Goal: Find specific page/section: Find specific page/section

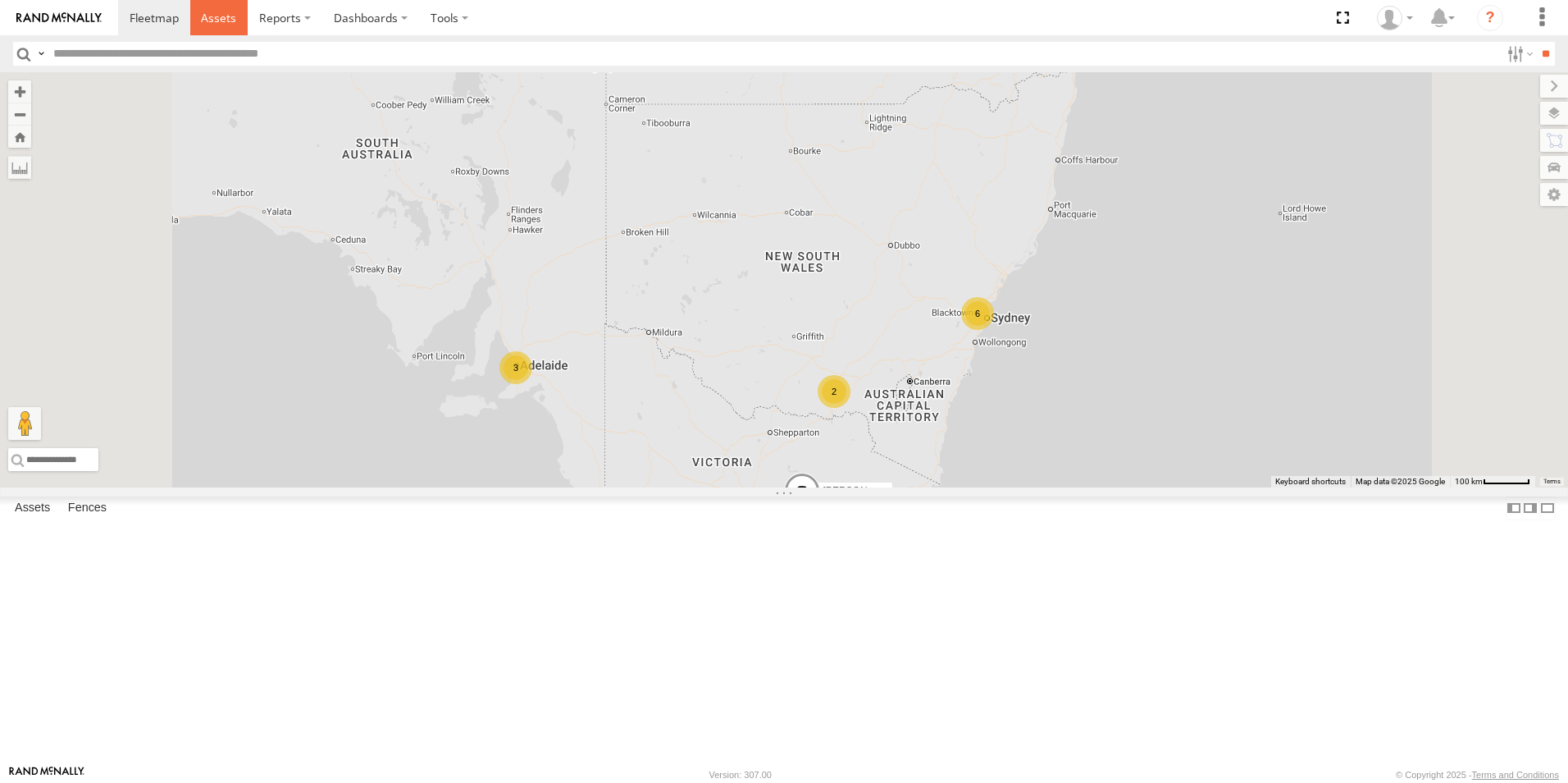
click at [219, 15] on span at bounding box center [219, 17] width 36 height 16
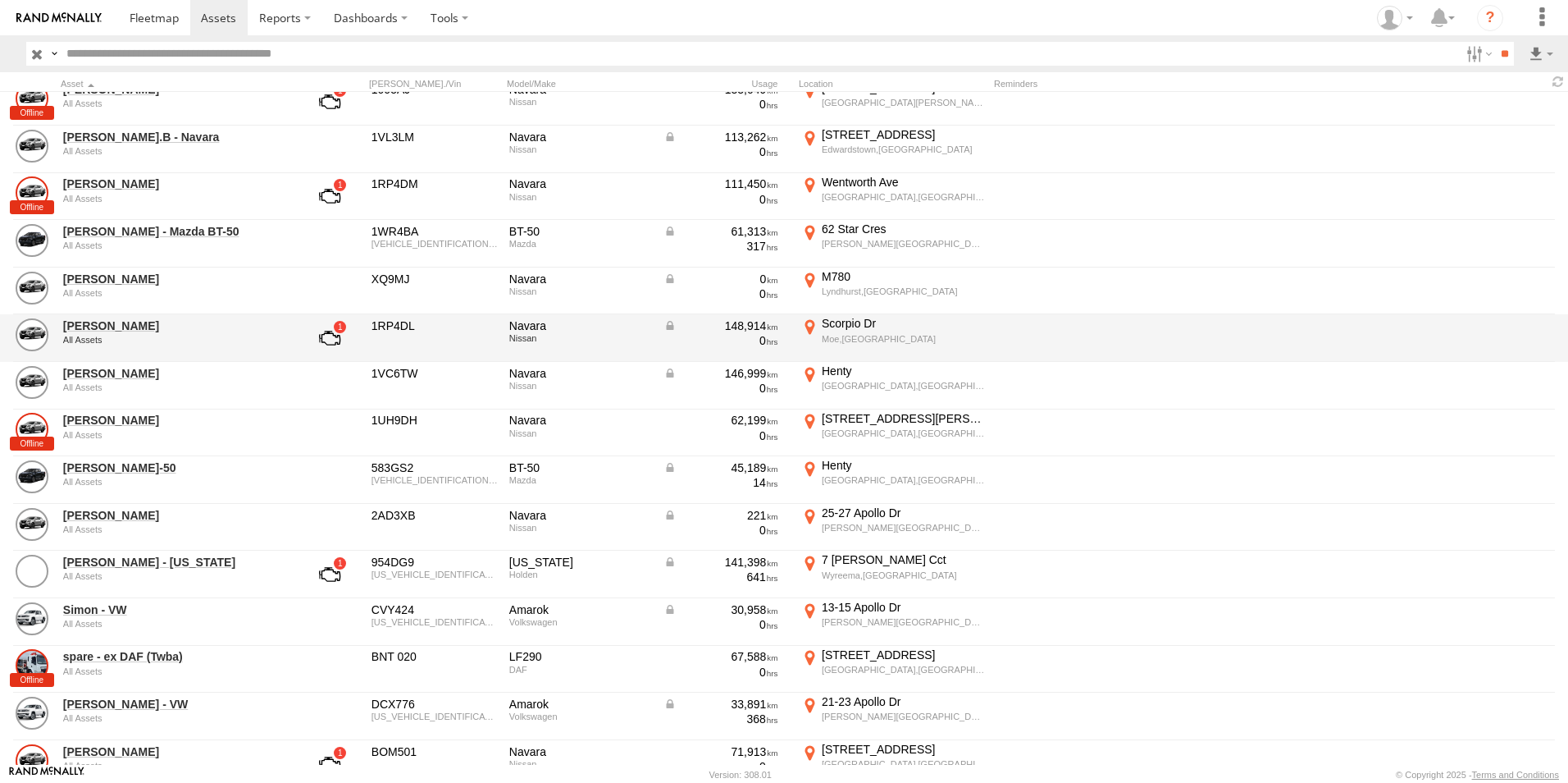
scroll to position [656, 0]
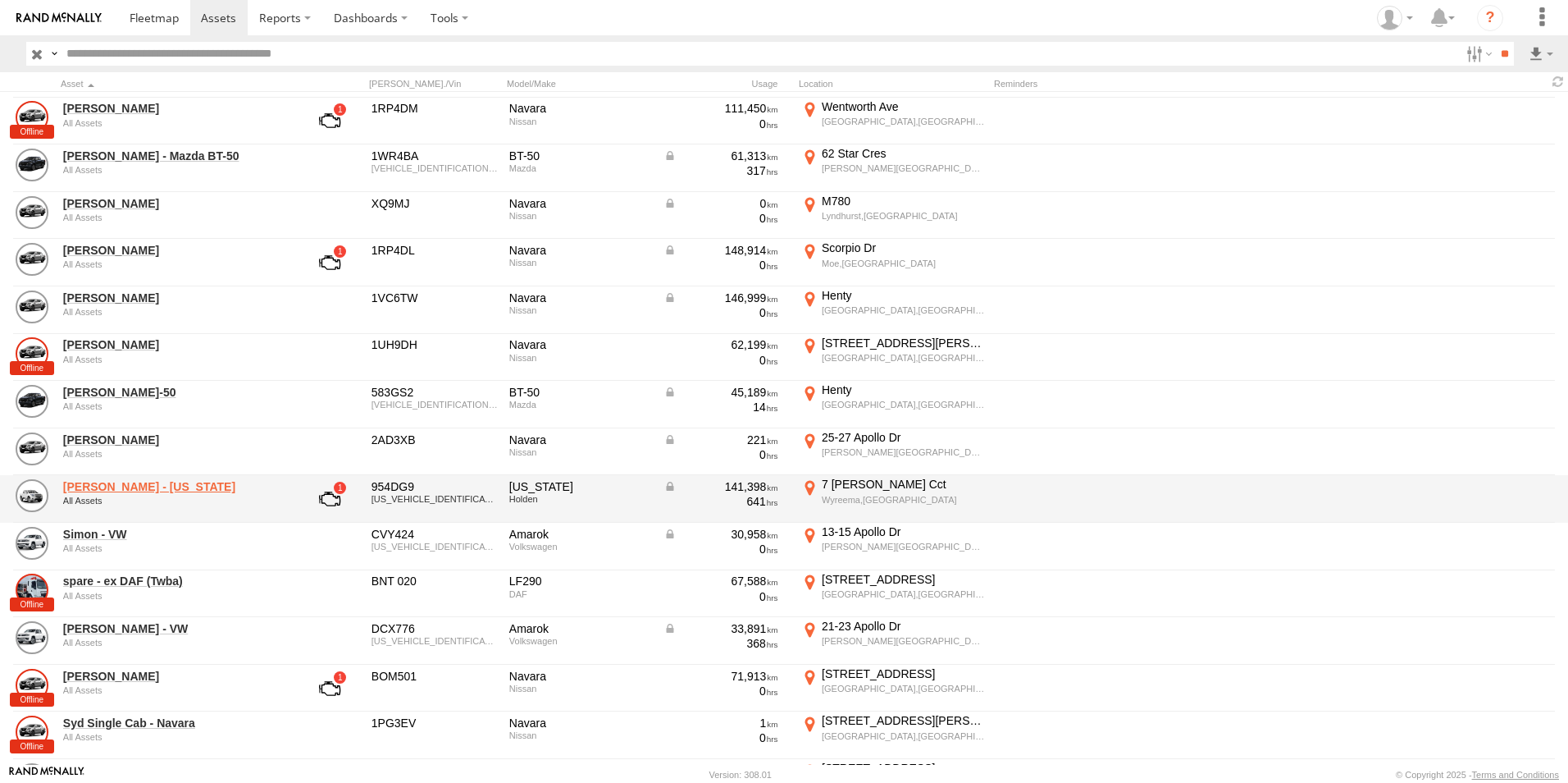
click at [98, 489] on link "Shaun - Colorado" at bounding box center [176, 487] width 225 height 15
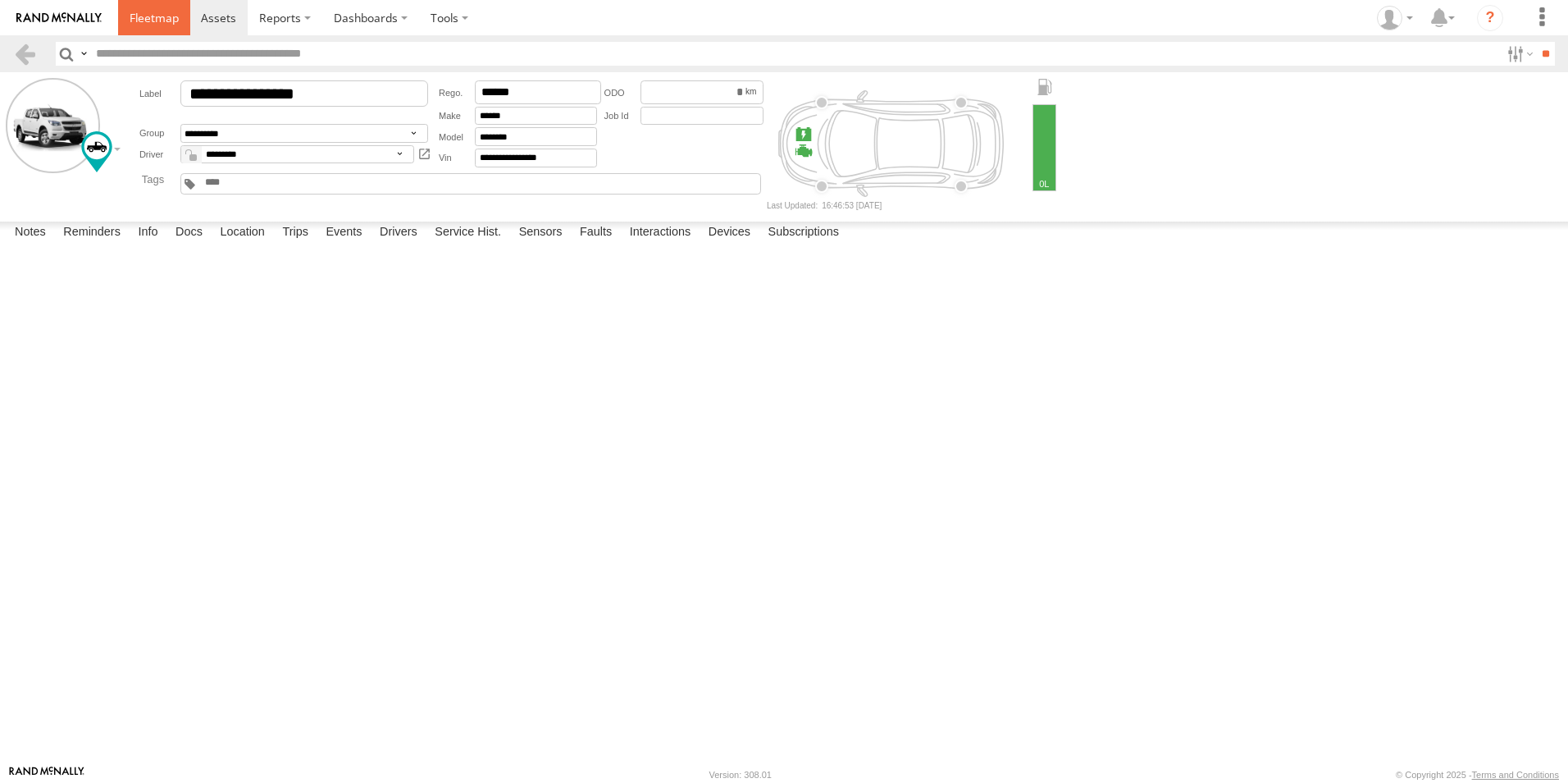
click at [146, 20] on span at bounding box center [155, 17] width 49 height 16
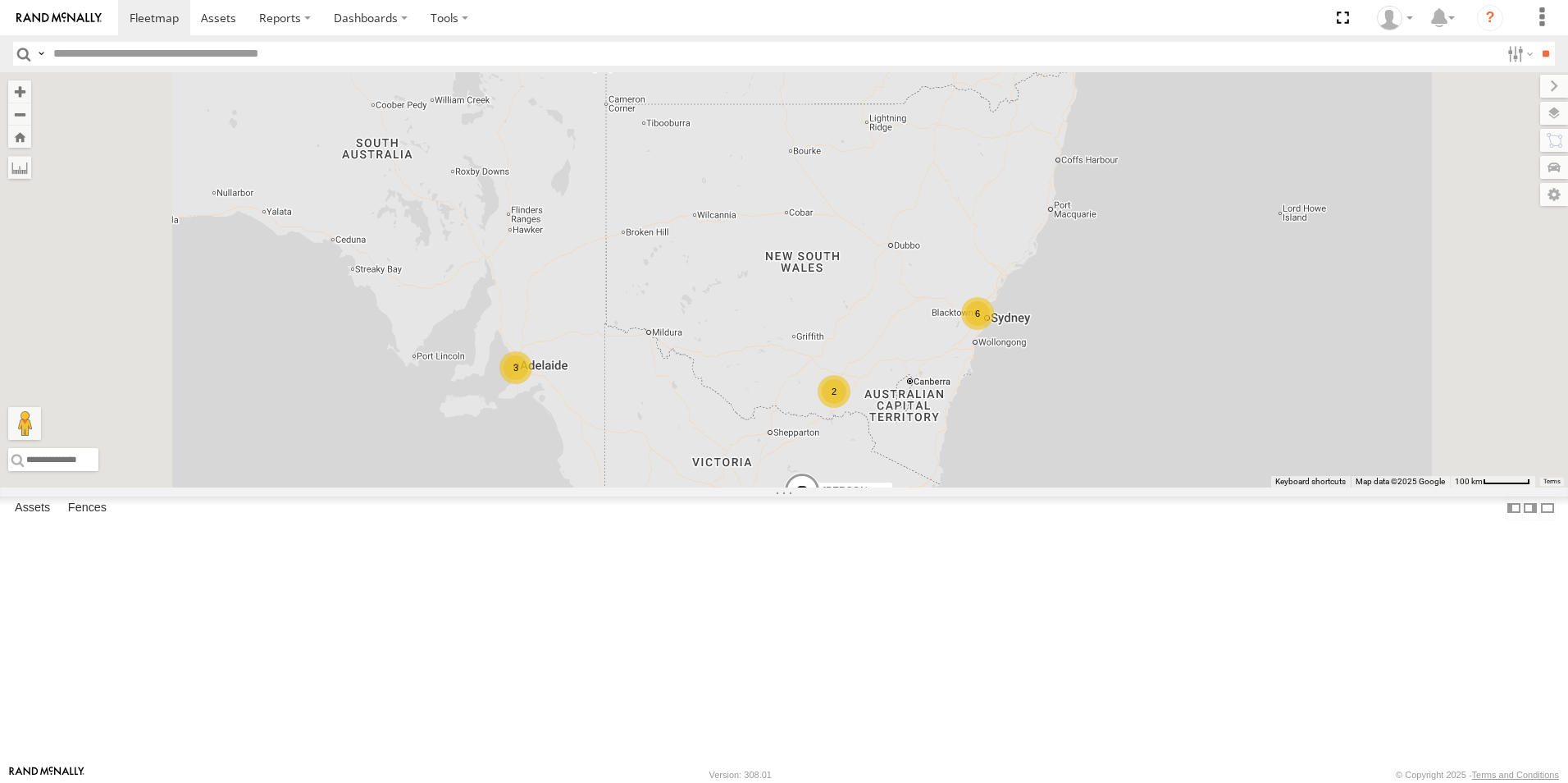
click at [0, 0] on div "[PERSON_NAME]" at bounding box center [0, 0] width 0 height 0
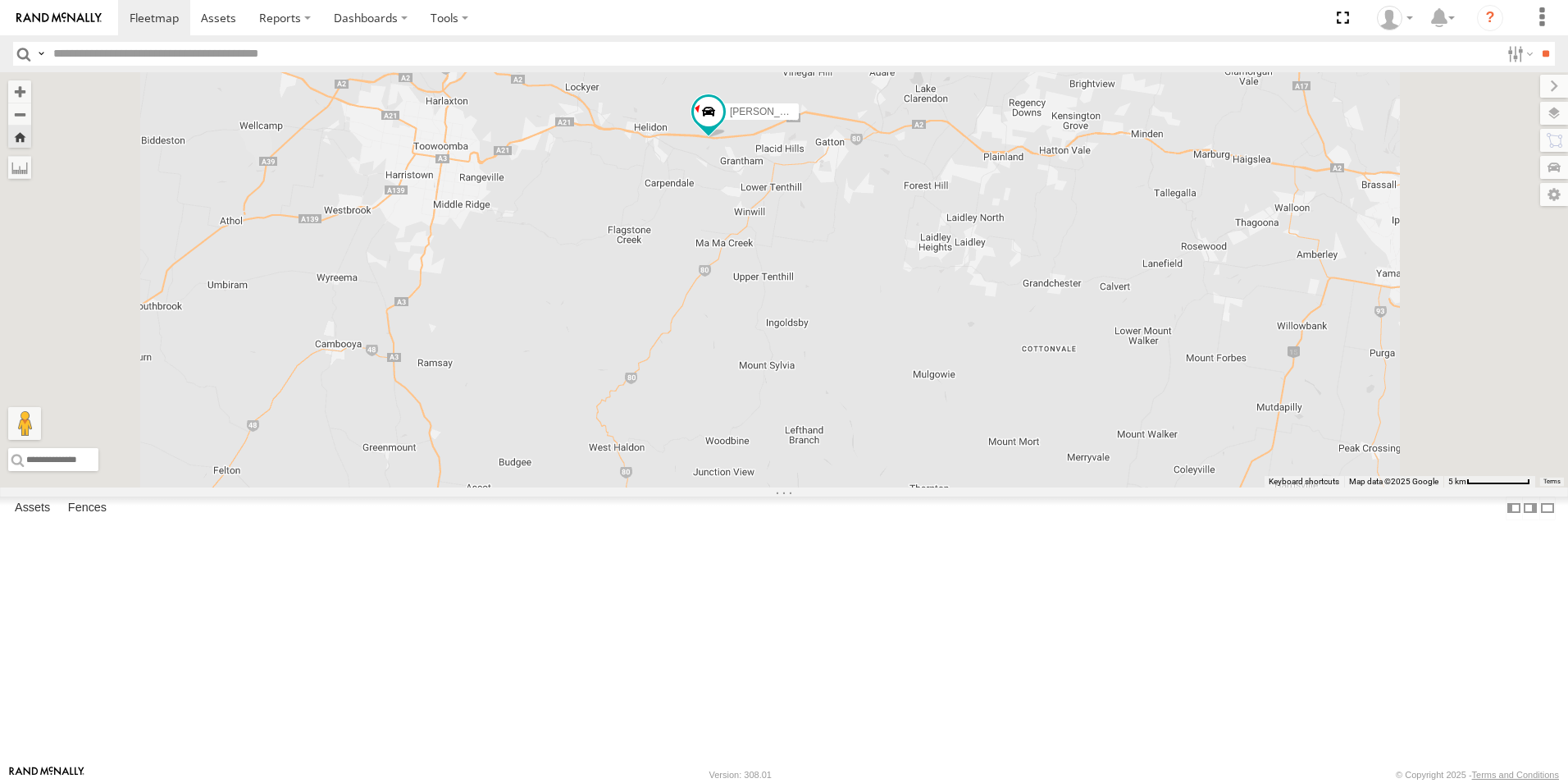
click at [0, 0] on span at bounding box center [0, 0] width 0 height 0
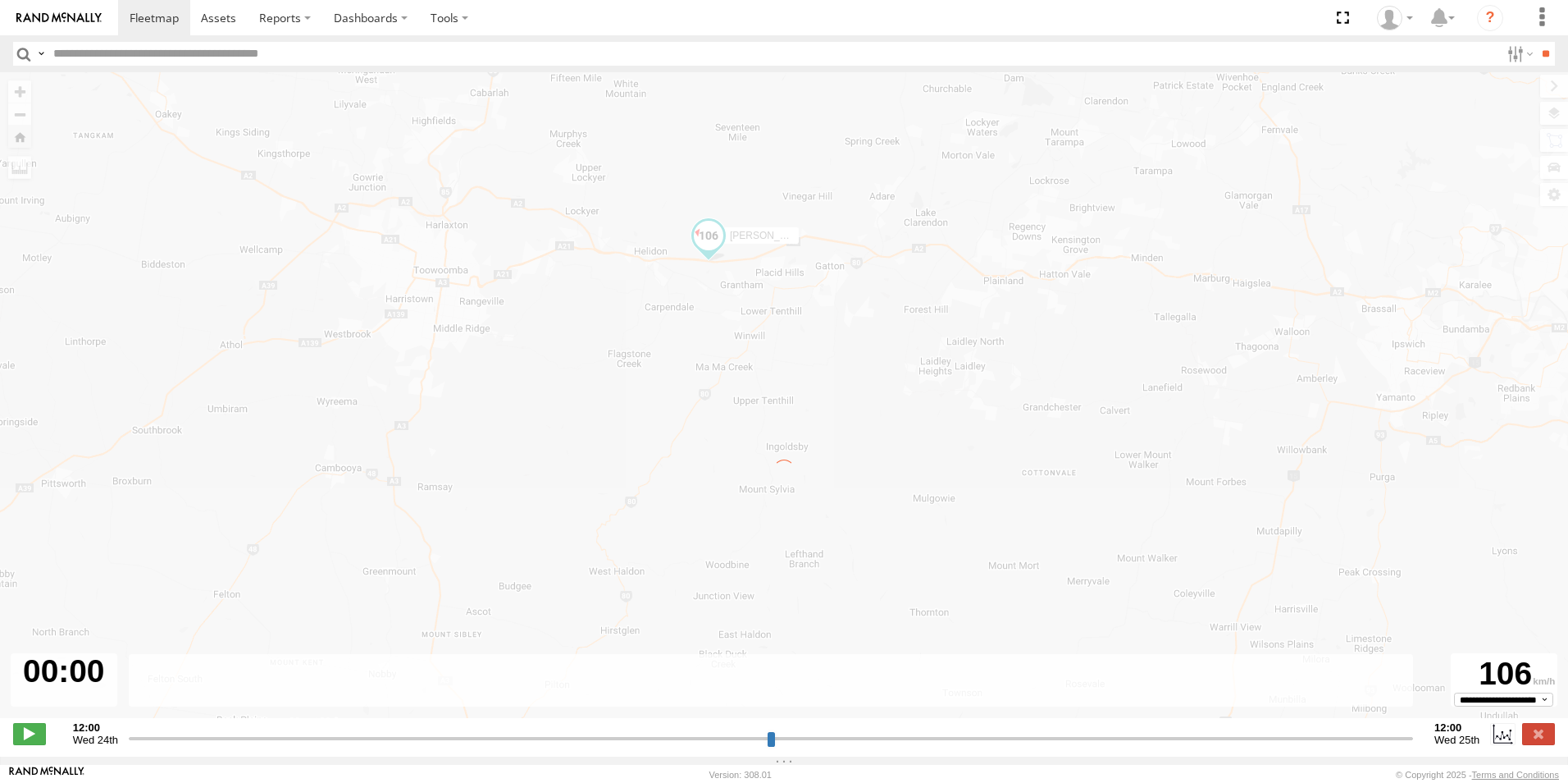
type input "**********"
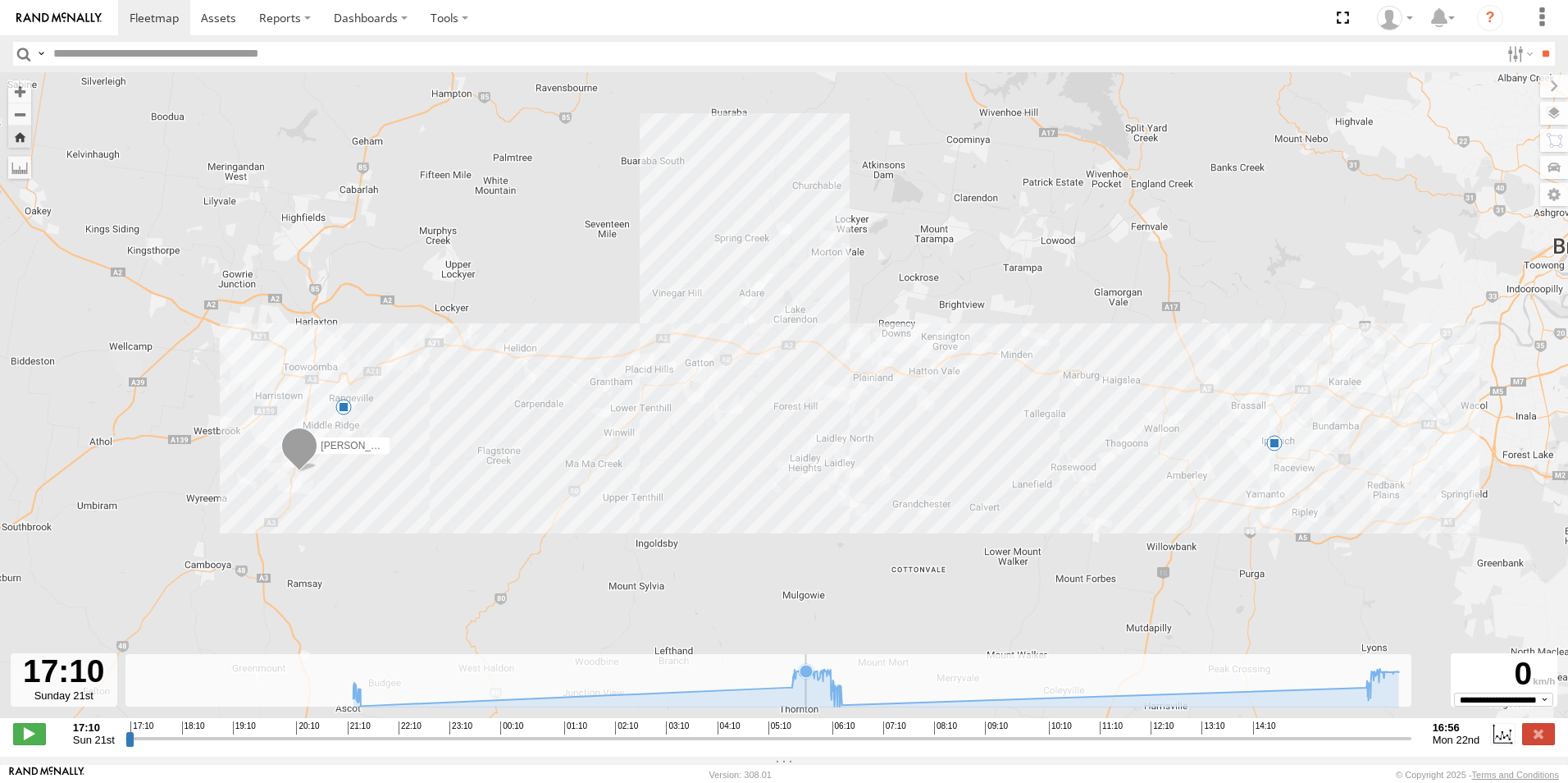
click at [807, 693] on icon at bounding box center [876, 688] width 1045 height 38
click at [809, 693] on icon at bounding box center [876, 687] width 1061 height 38
click at [830, 689] on icon at bounding box center [876, 687] width 1061 height 38
click at [1380, 700] on icon at bounding box center [876, 688] width 1045 height 38
click at [1381, 698] on icon at bounding box center [876, 687] width 1061 height 38
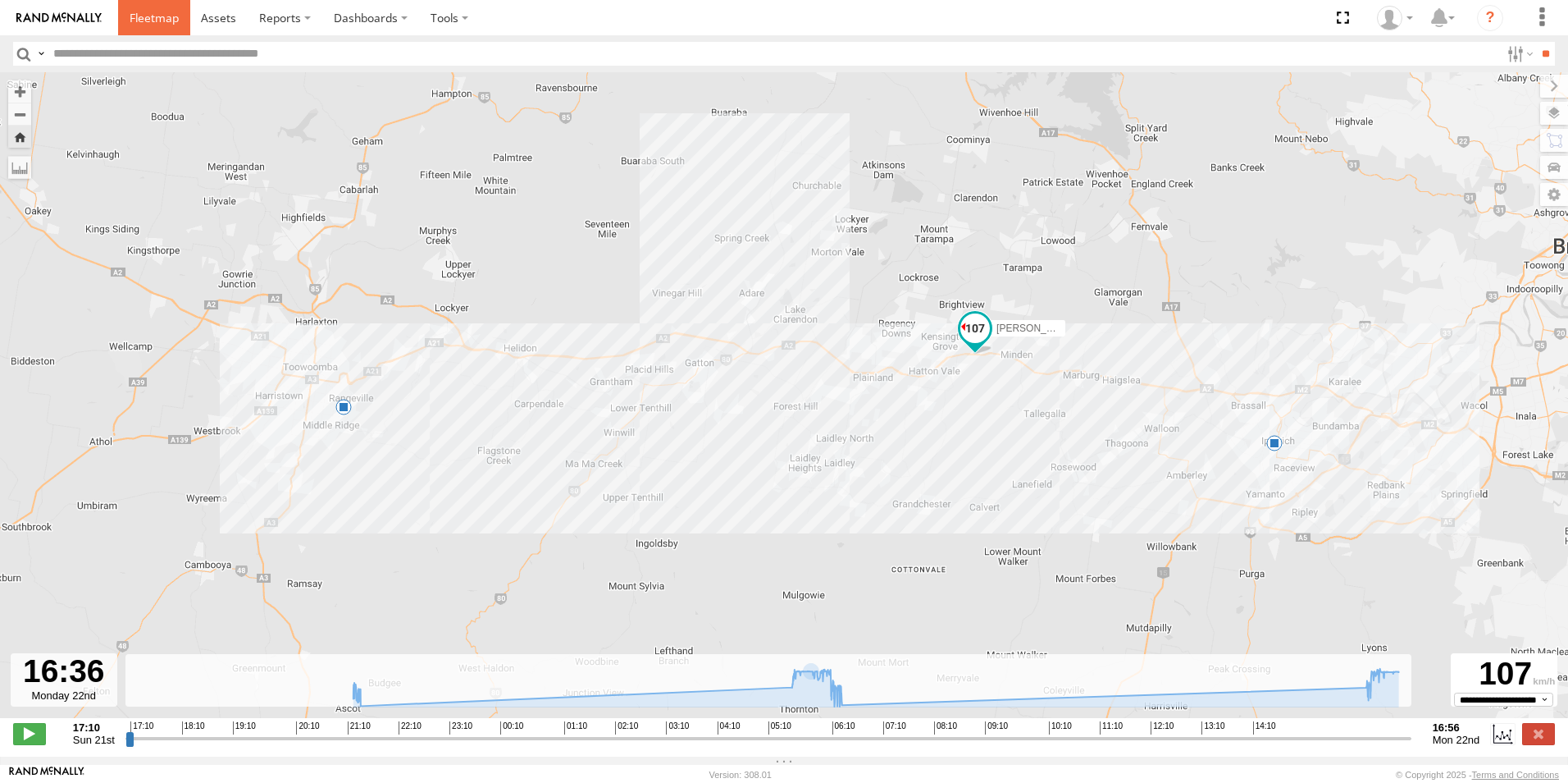
click at [157, 23] on span at bounding box center [155, 17] width 49 height 16
